Goal: Information Seeking & Learning: Understand process/instructions

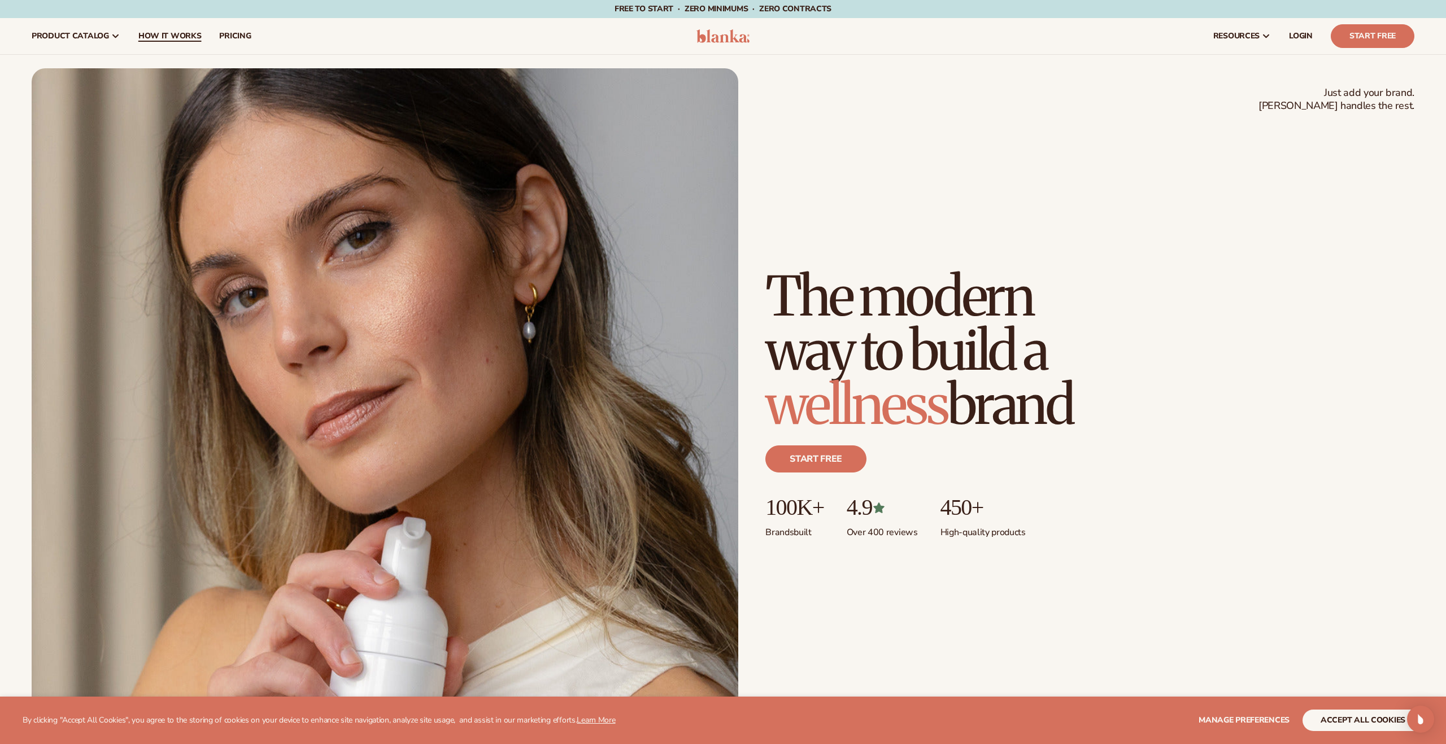
click at [184, 39] on span "How It Works" at bounding box center [169, 36] width 63 height 9
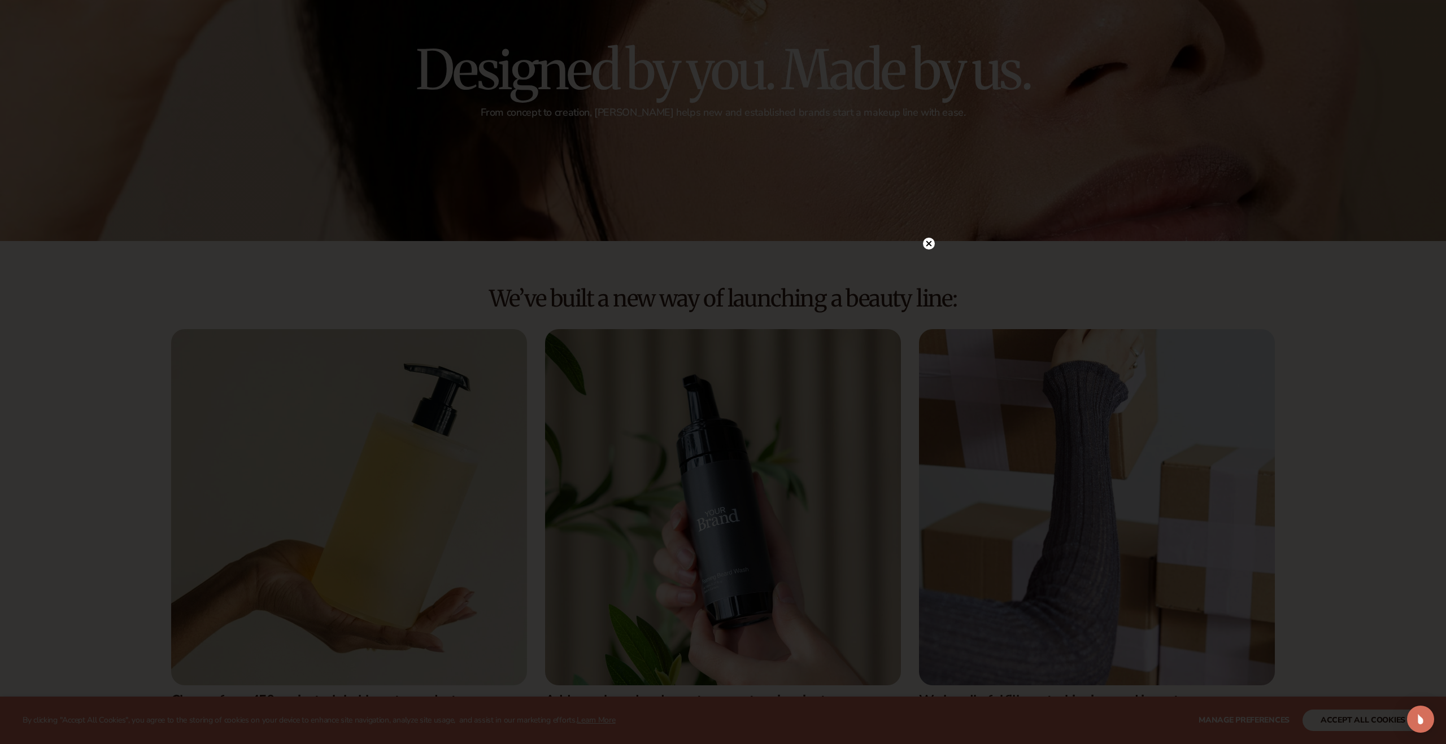
scroll to position [136, 0]
click at [930, 242] on icon at bounding box center [929, 244] width 6 height 6
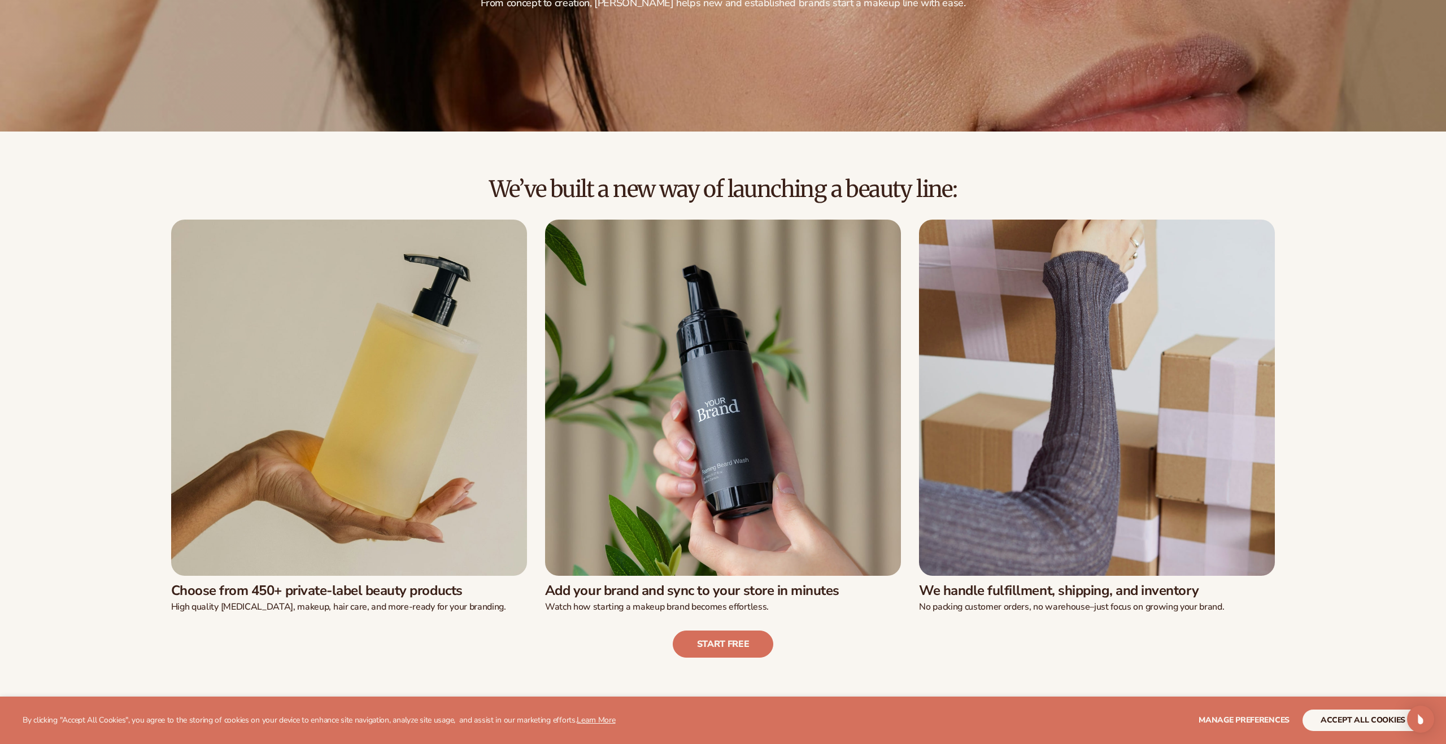
scroll to position [248, 0]
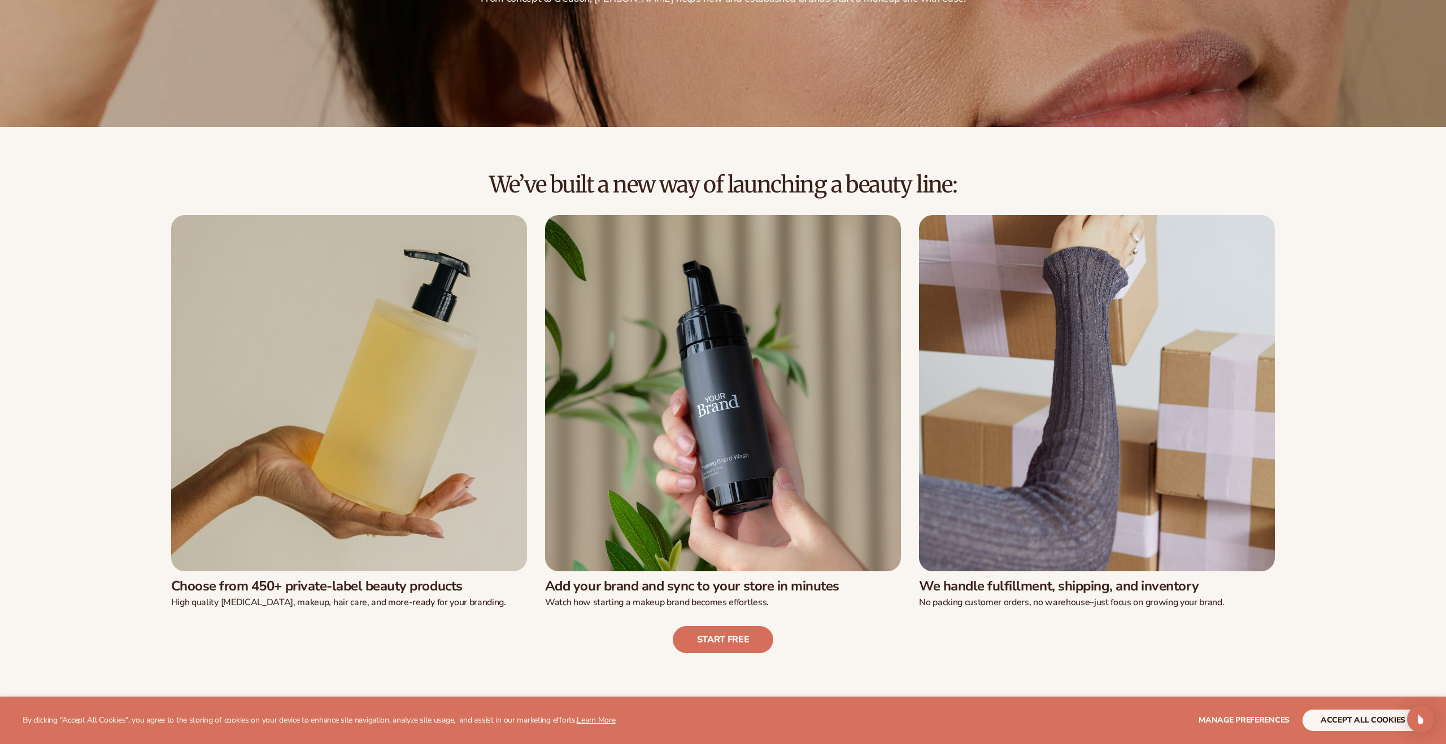
click at [723, 555] on img at bounding box center [723, 393] width 356 height 356
click at [459, 470] on img at bounding box center [349, 393] width 356 height 356
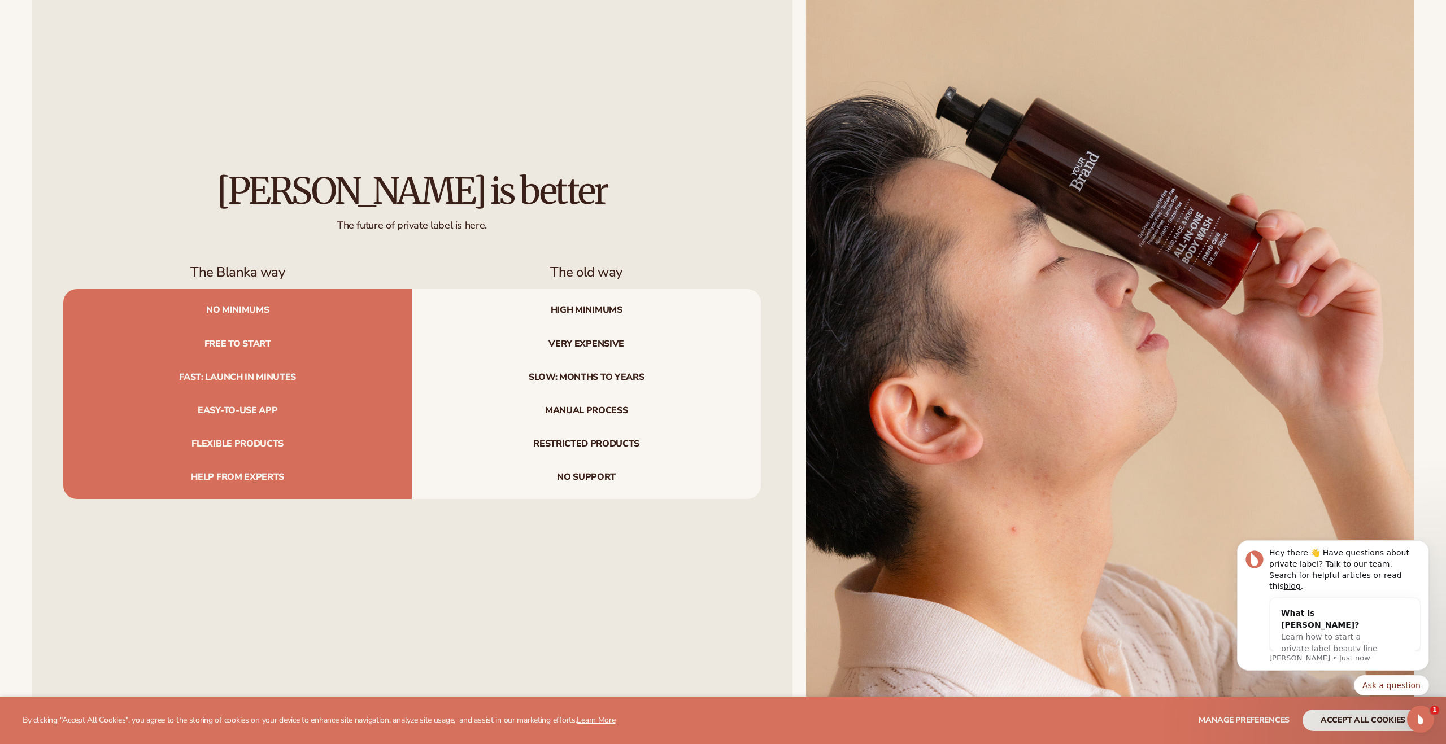
scroll to position [1581, 0]
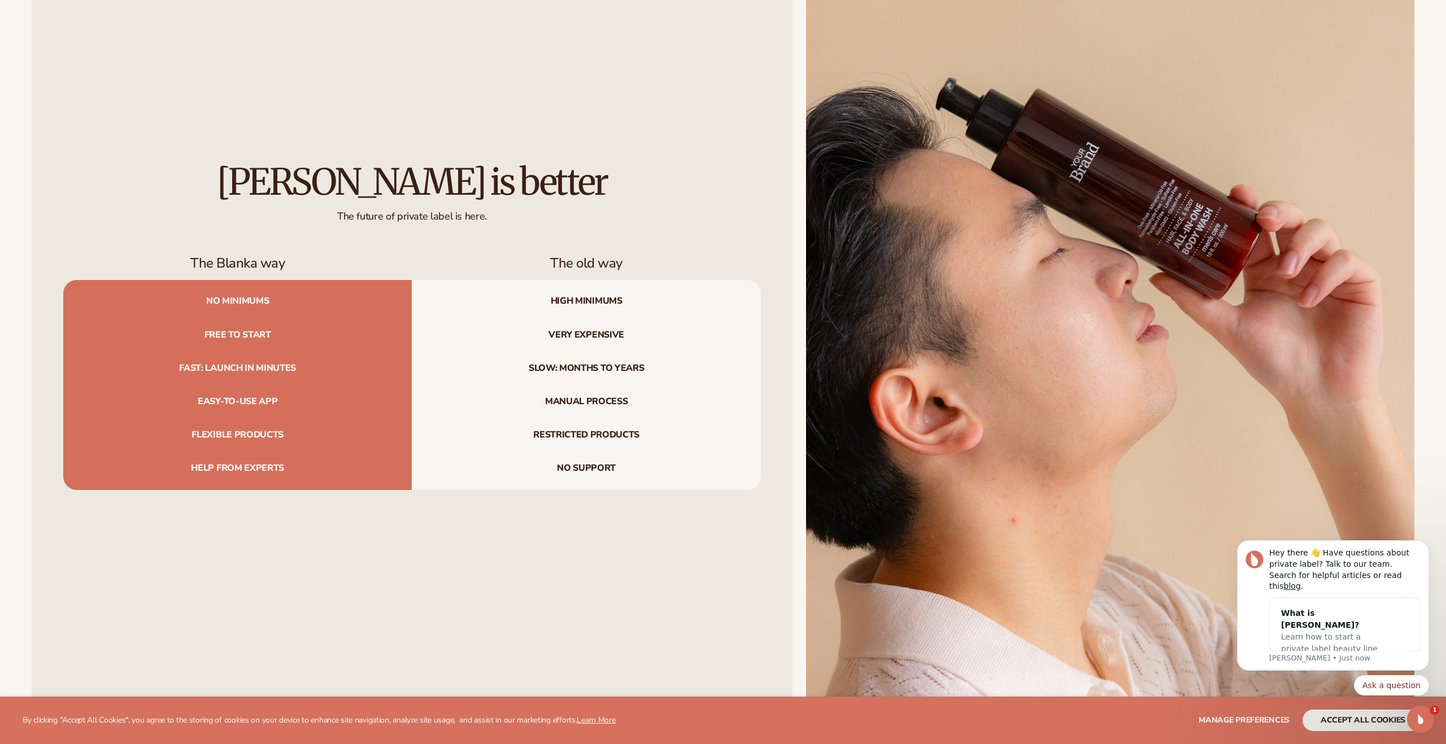
click at [153, 598] on div "Blanka is better The future of private label is here. The Blanka way The old wa…" at bounding box center [412, 326] width 761 height 765
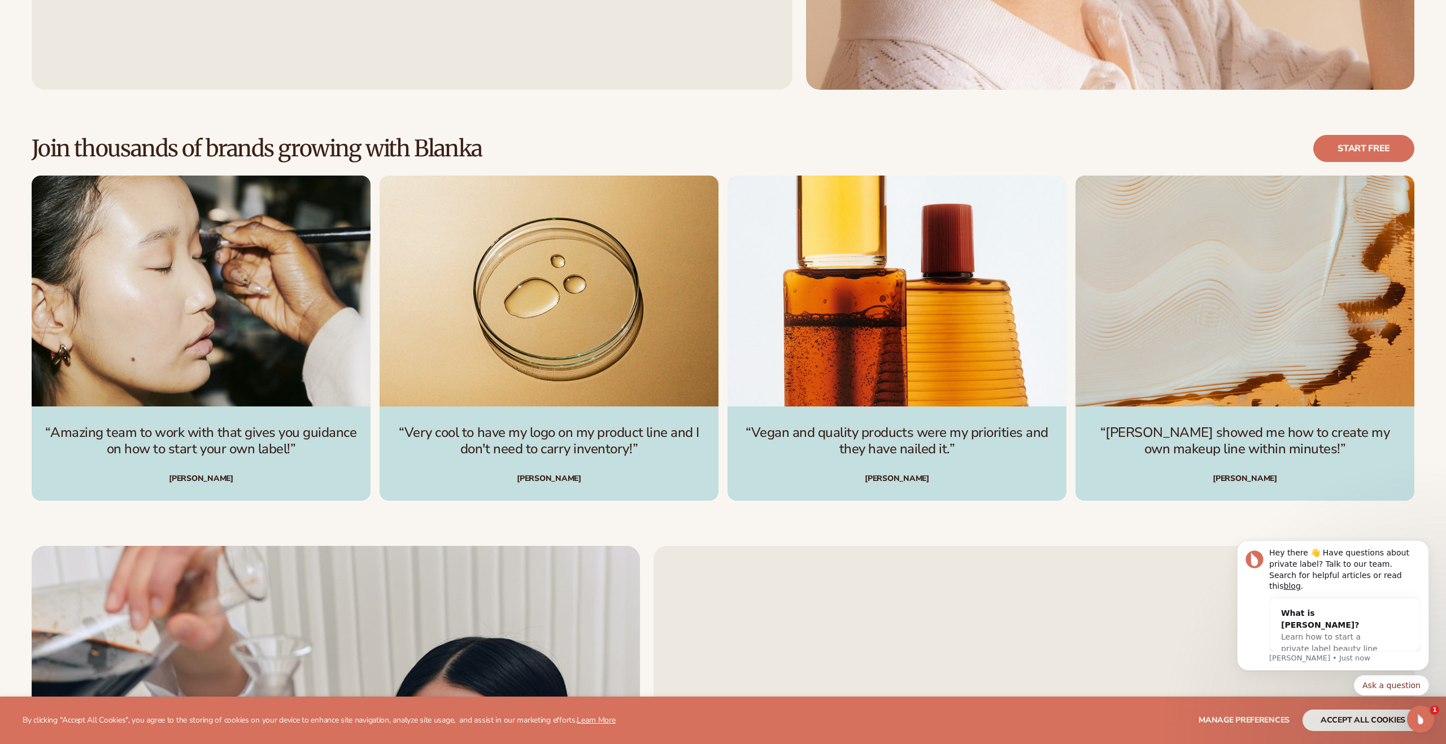
scroll to position [2214, 0]
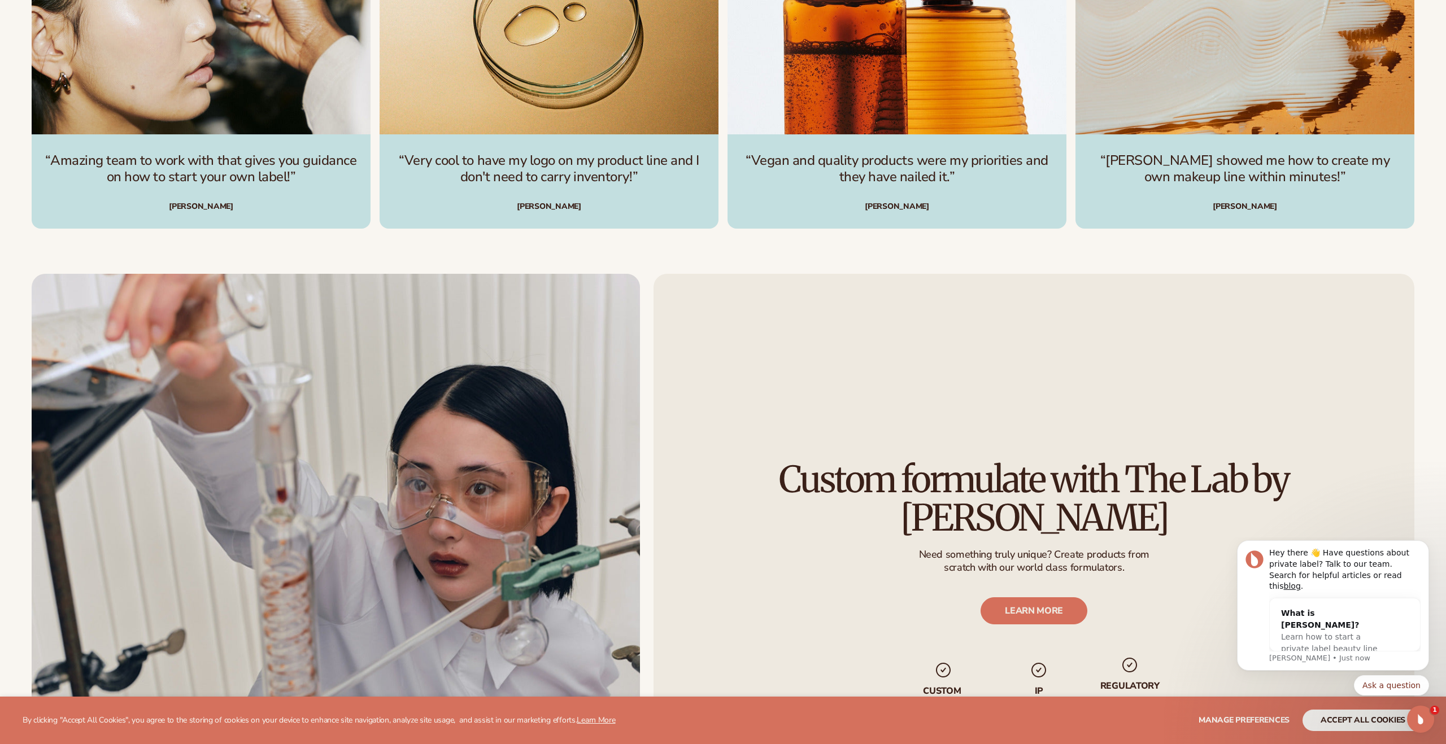
scroll to position [2485, 0]
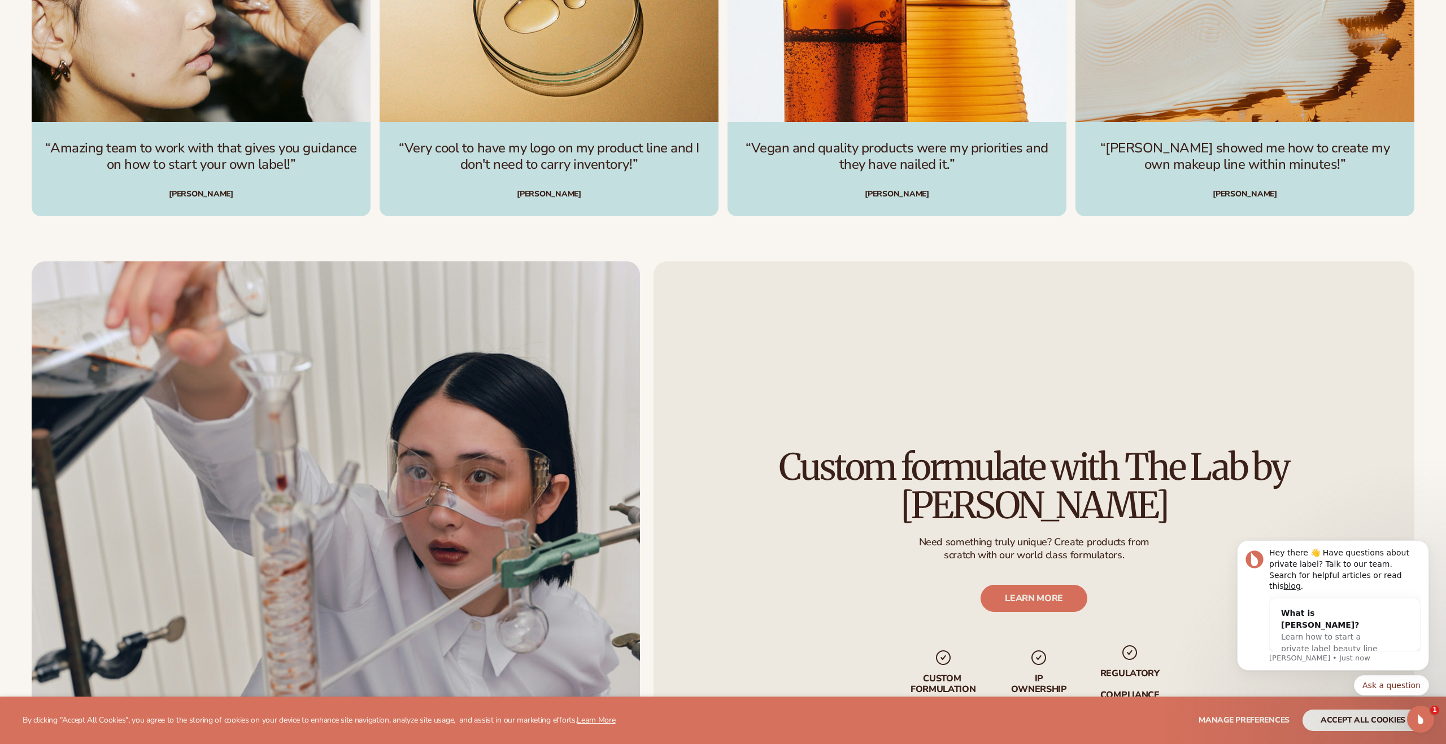
click at [765, 604] on div "Custom formulate with The Lab by Blanka Need something truly unique? Create pro…" at bounding box center [1033, 574] width 761 height 627
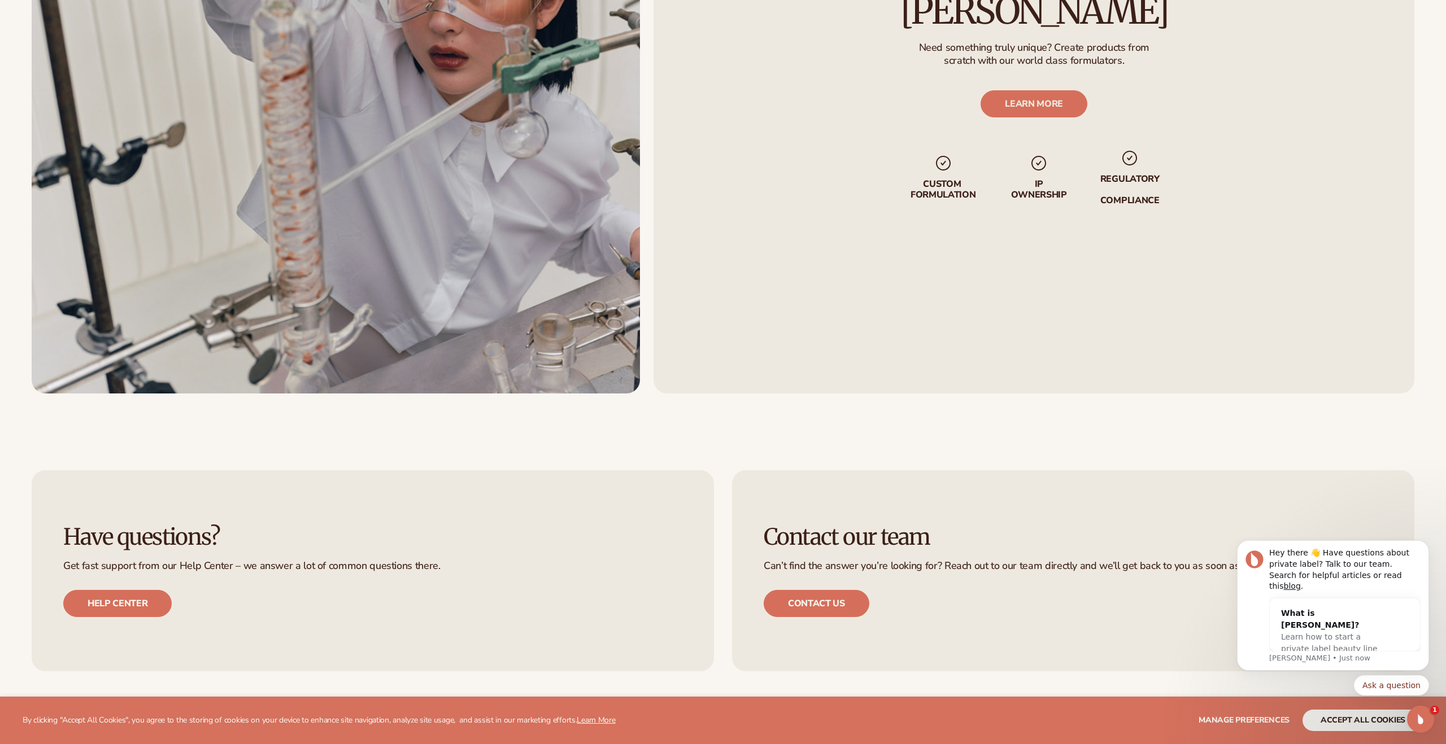
scroll to position [2982, 0]
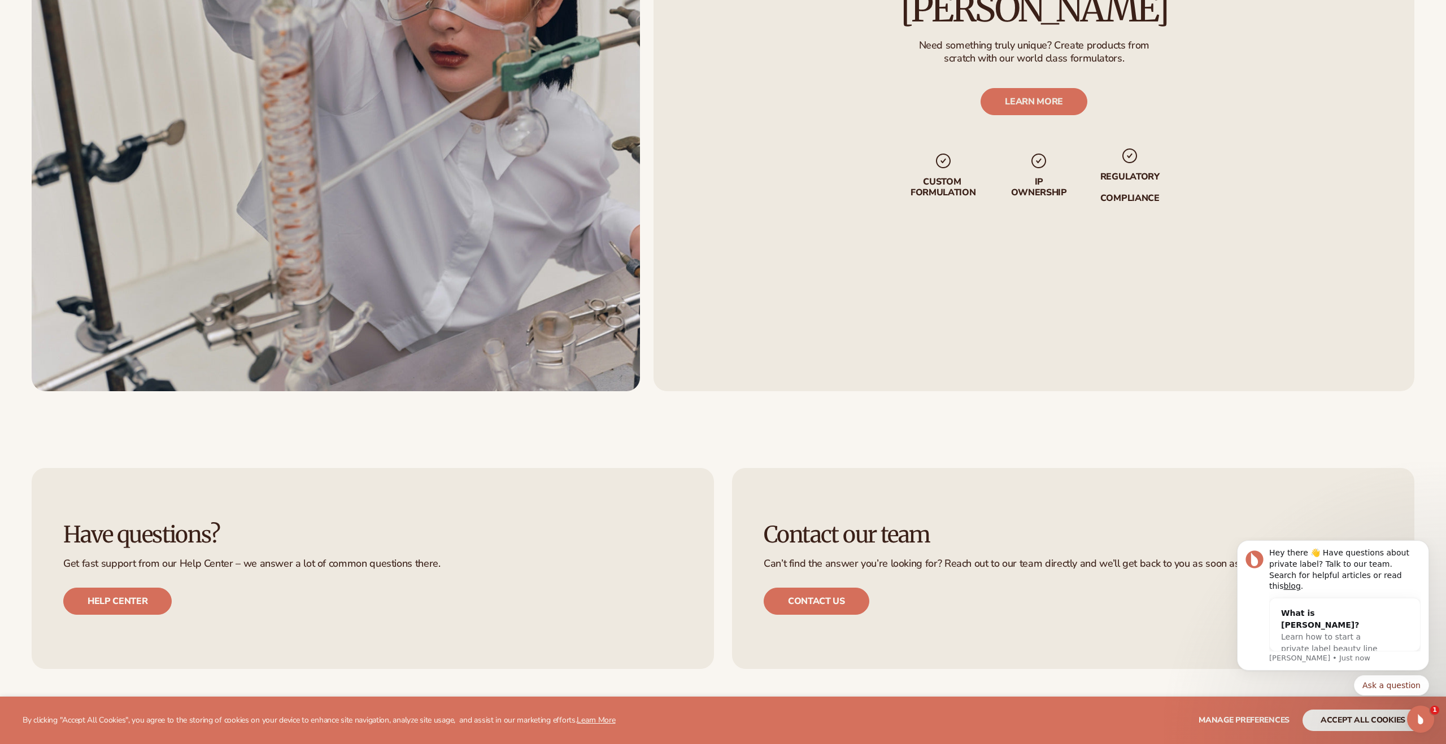
click at [793, 286] on div "Custom formulate with The Lab by Blanka Need something truly unique? Create pro…" at bounding box center [1033, 77] width 761 height 627
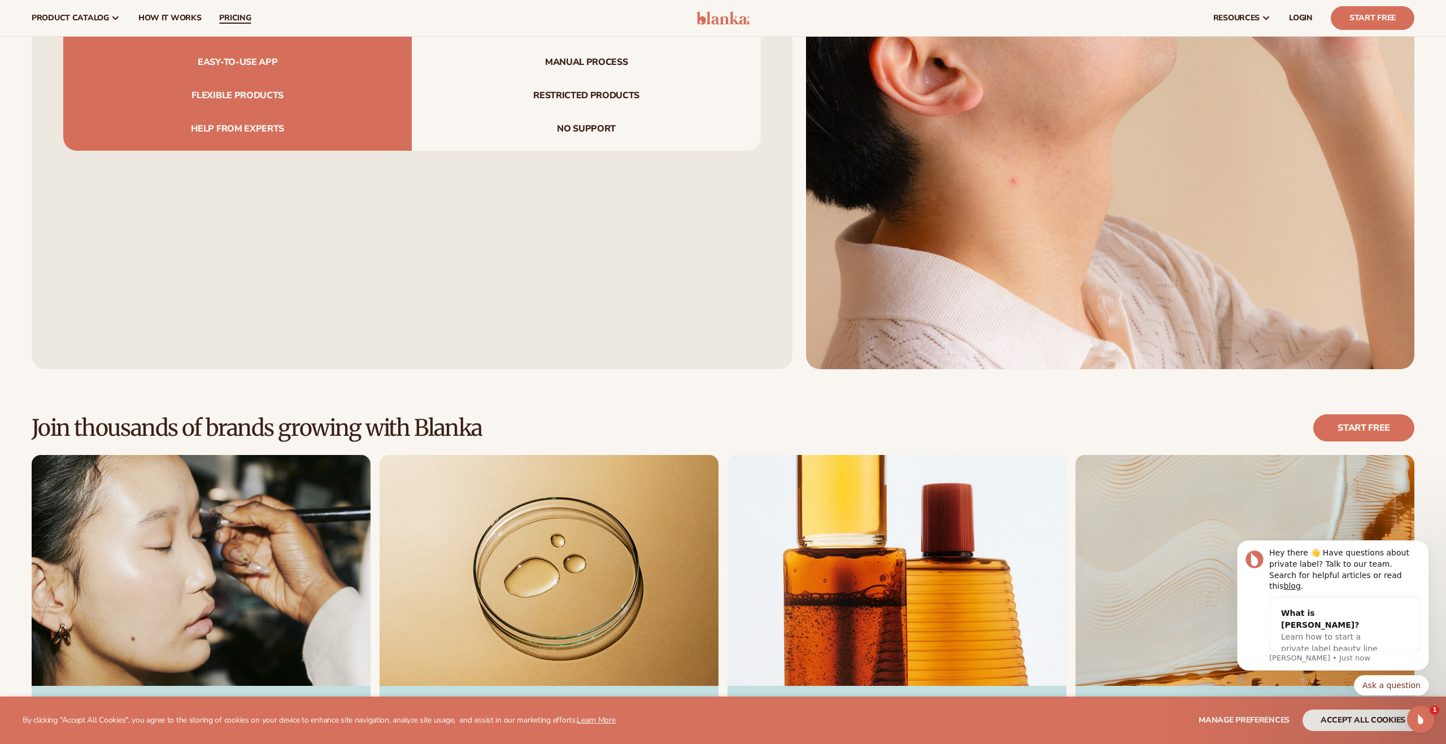
scroll to position [1920, 0]
click at [237, 16] on span "pricing" at bounding box center [235, 18] width 32 height 9
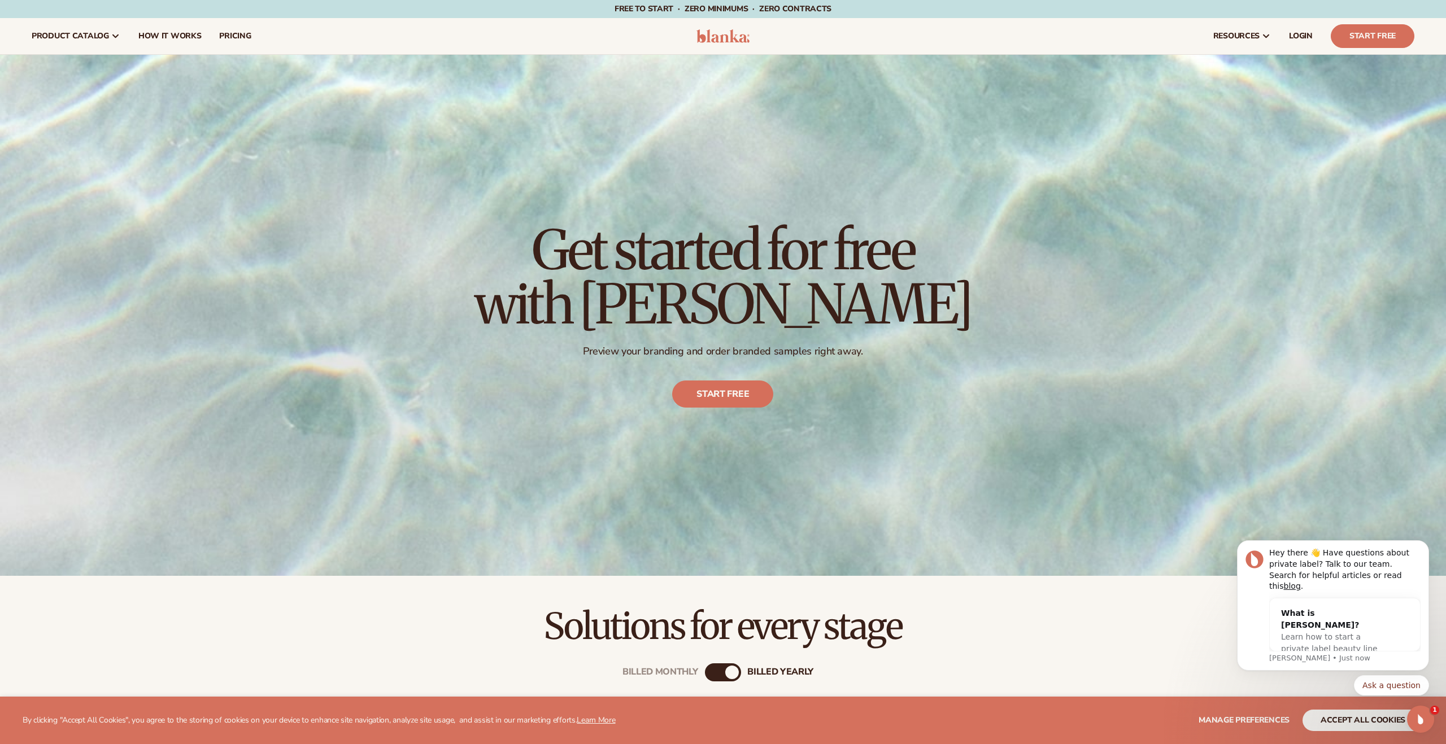
click at [964, 489] on div "Get started for free with Blanka Preview your branding and order branded sample…" at bounding box center [723, 315] width 1446 height 521
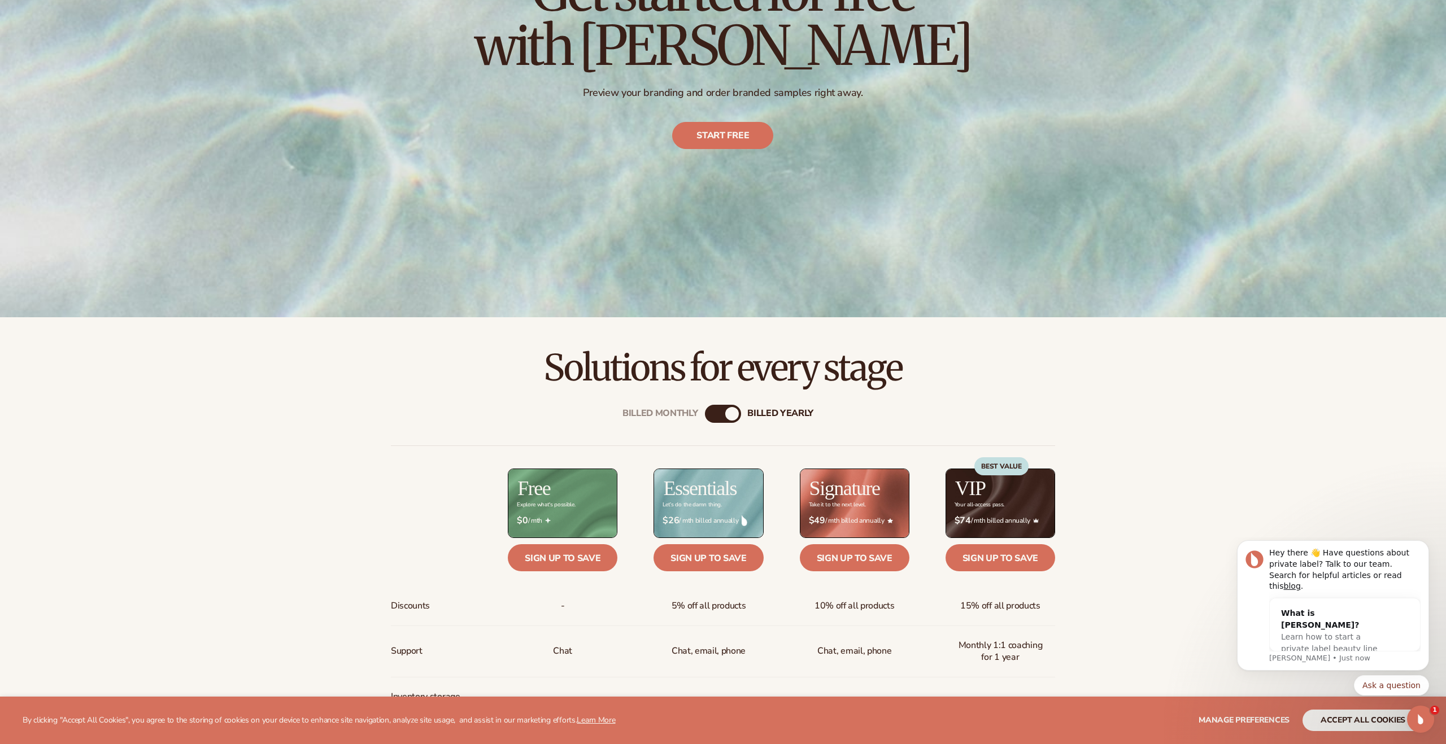
scroll to position [271, 0]
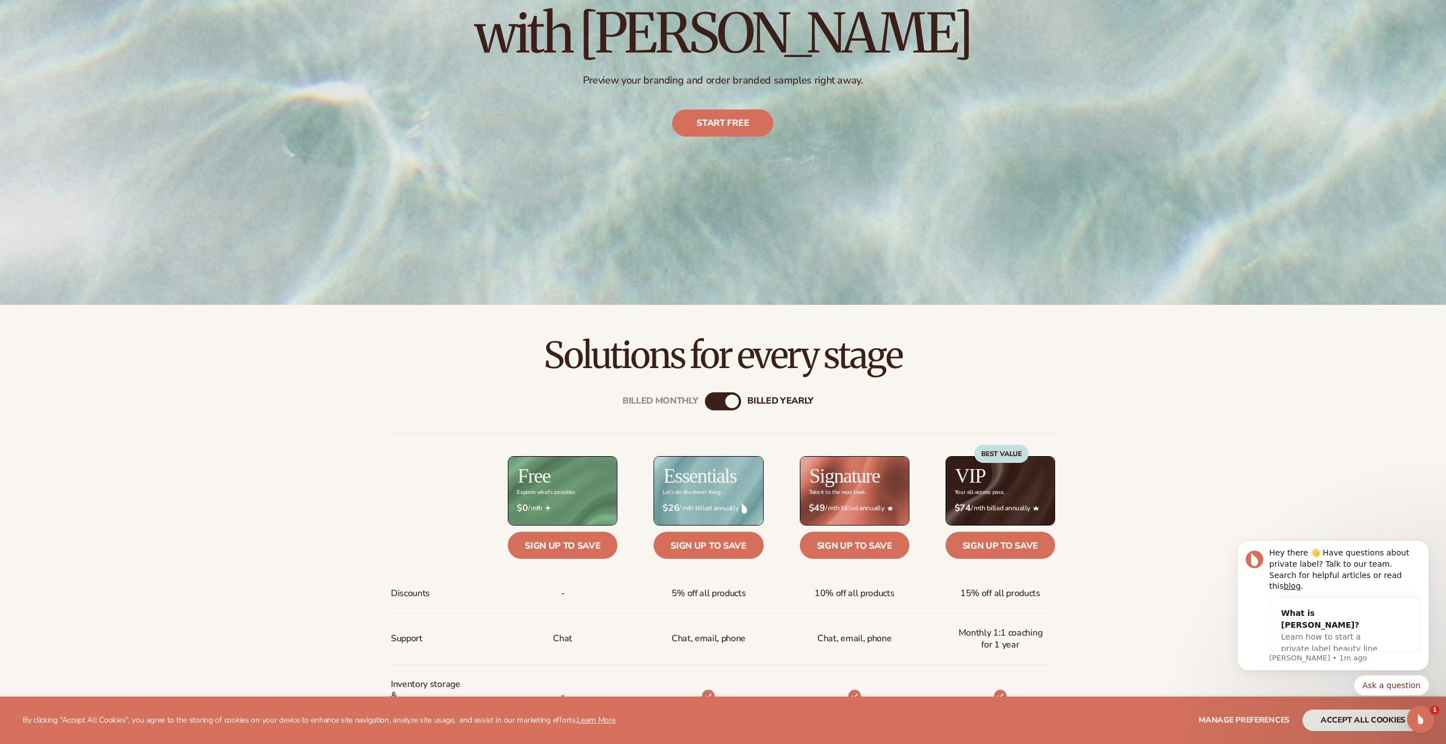
click at [1178, 467] on div "Billed Monthly billed Yearly Billed Monthly billed Yearly Discounts Support Inv…" at bounding box center [723, 754] width 1446 height 760
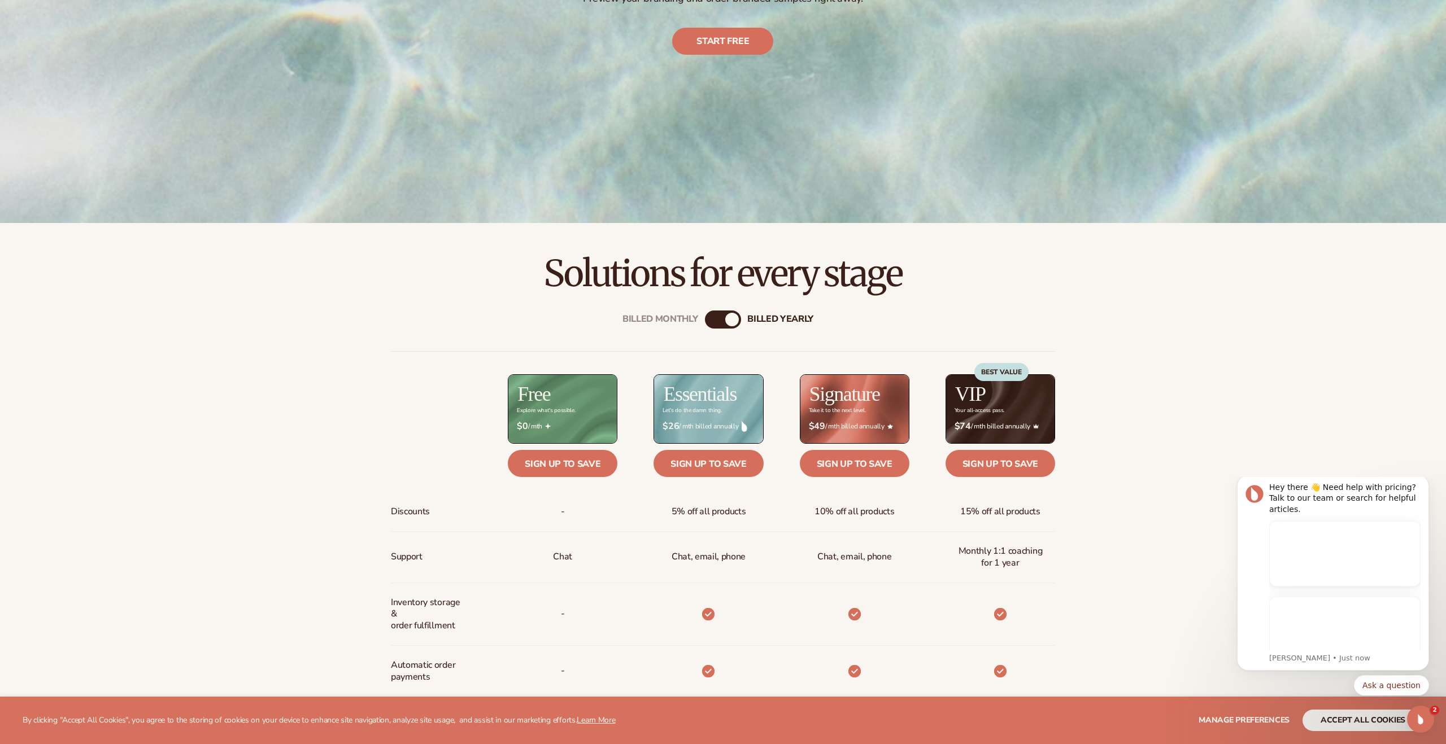
scroll to position [361, 0]
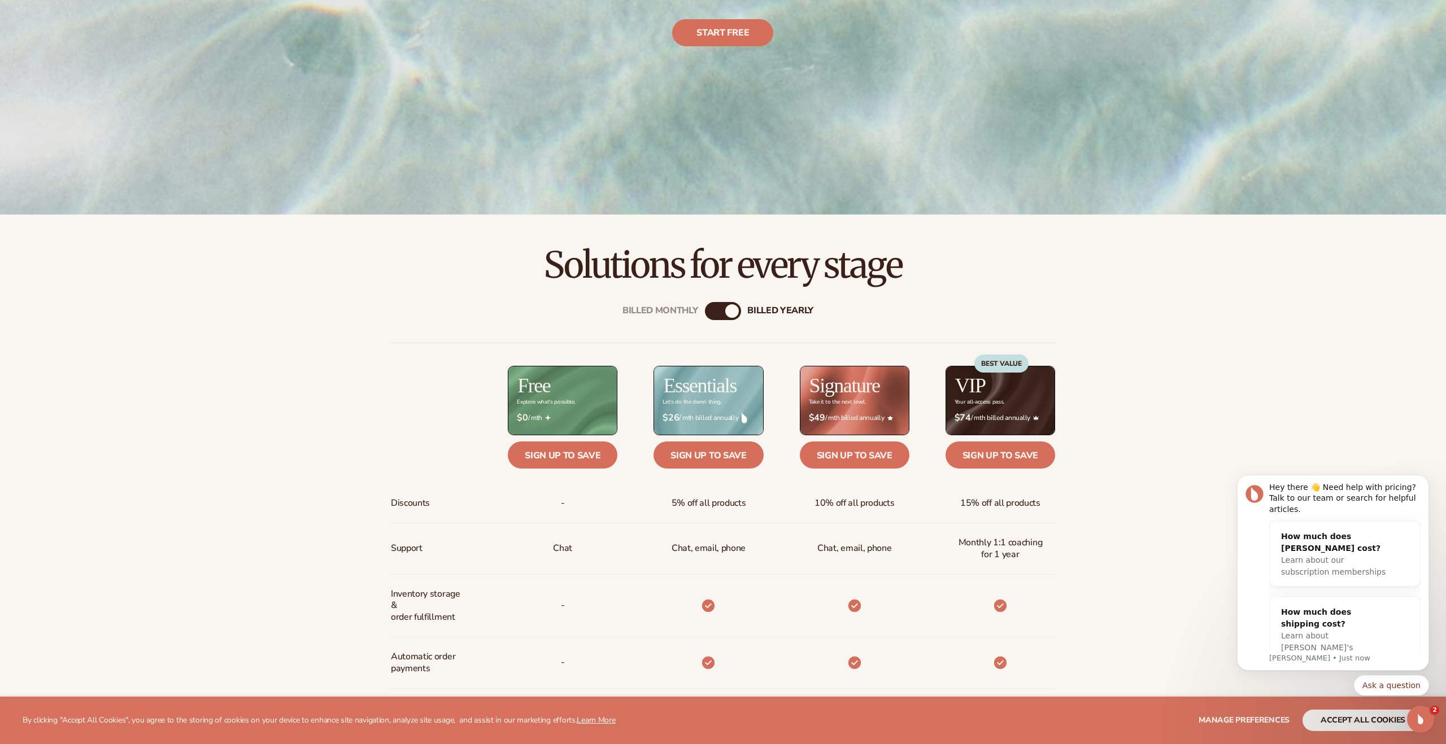
click at [1176, 483] on div "Billed Monthly billed Yearly Billed Monthly billed Yearly Discounts Support Inv…" at bounding box center [723, 664] width 1446 height 760
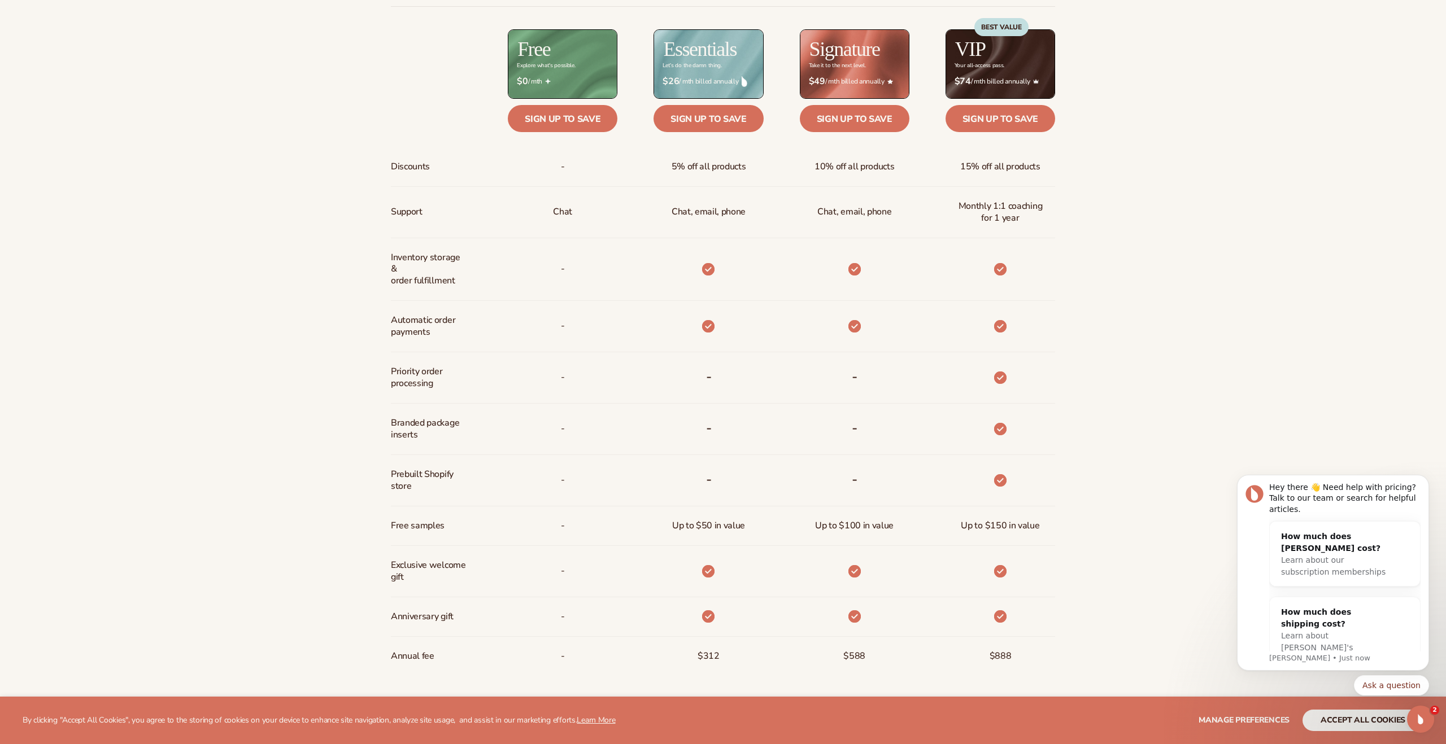
scroll to position [700, 0]
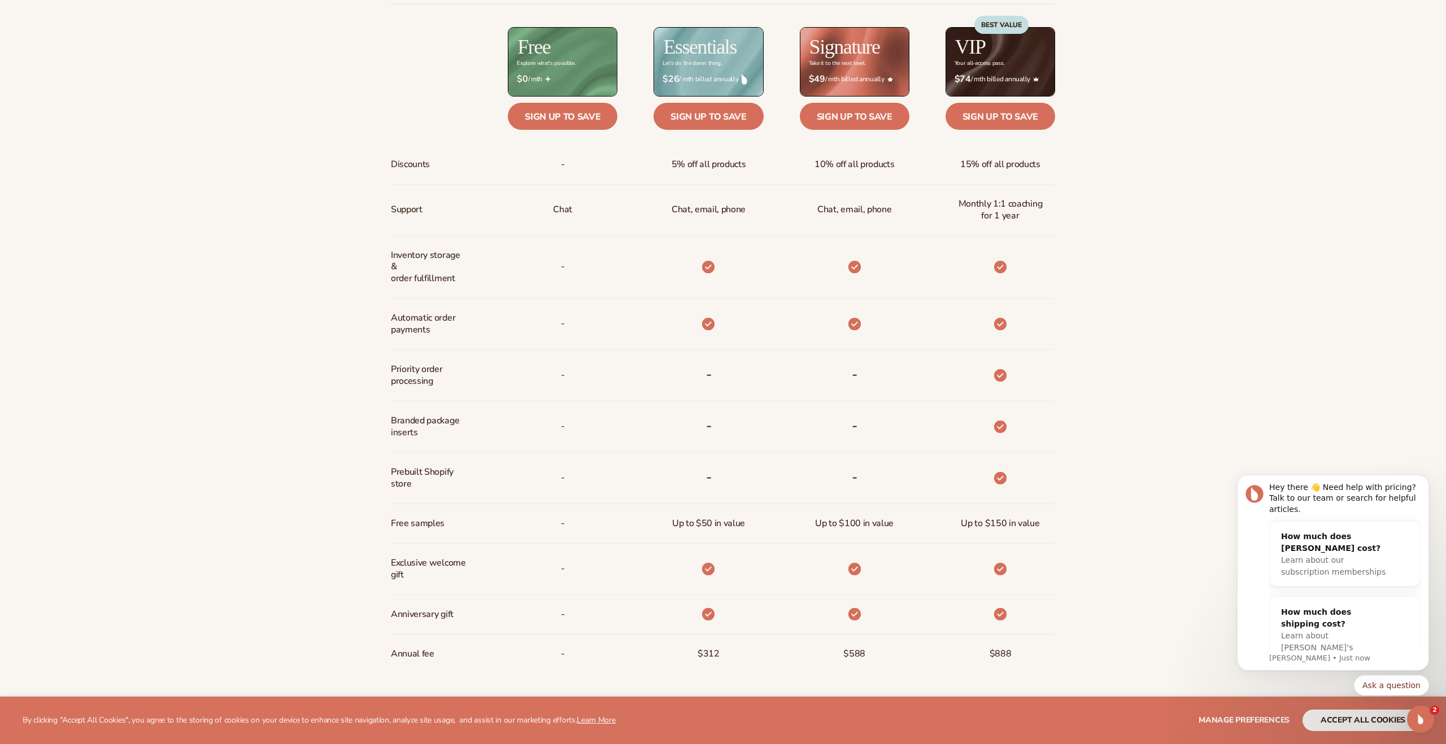
click at [1176, 483] on div "Billed Monthly billed Yearly Billed Monthly billed Yearly Discounts Support Inv…" at bounding box center [723, 325] width 1446 height 760
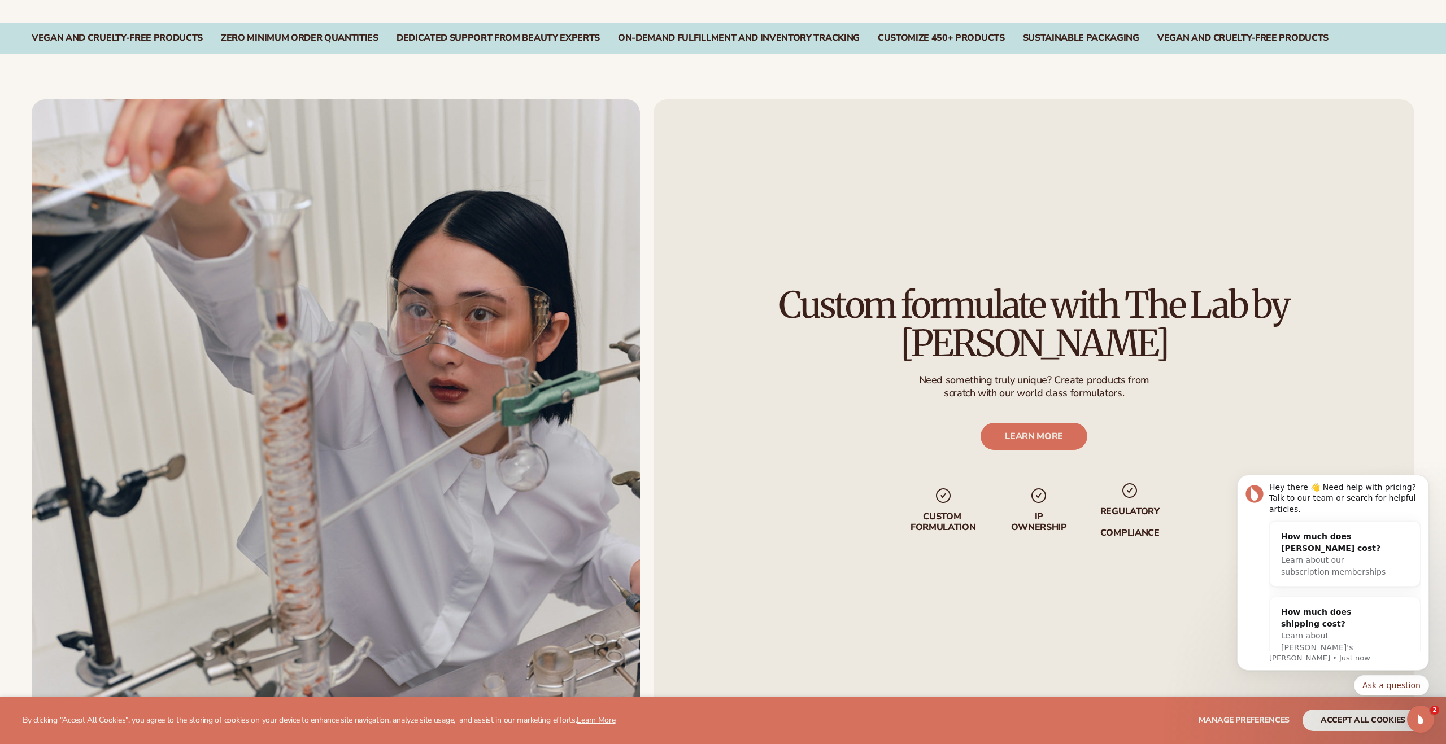
scroll to position [1423, 0]
